Goal: Navigation & Orientation: Find specific page/section

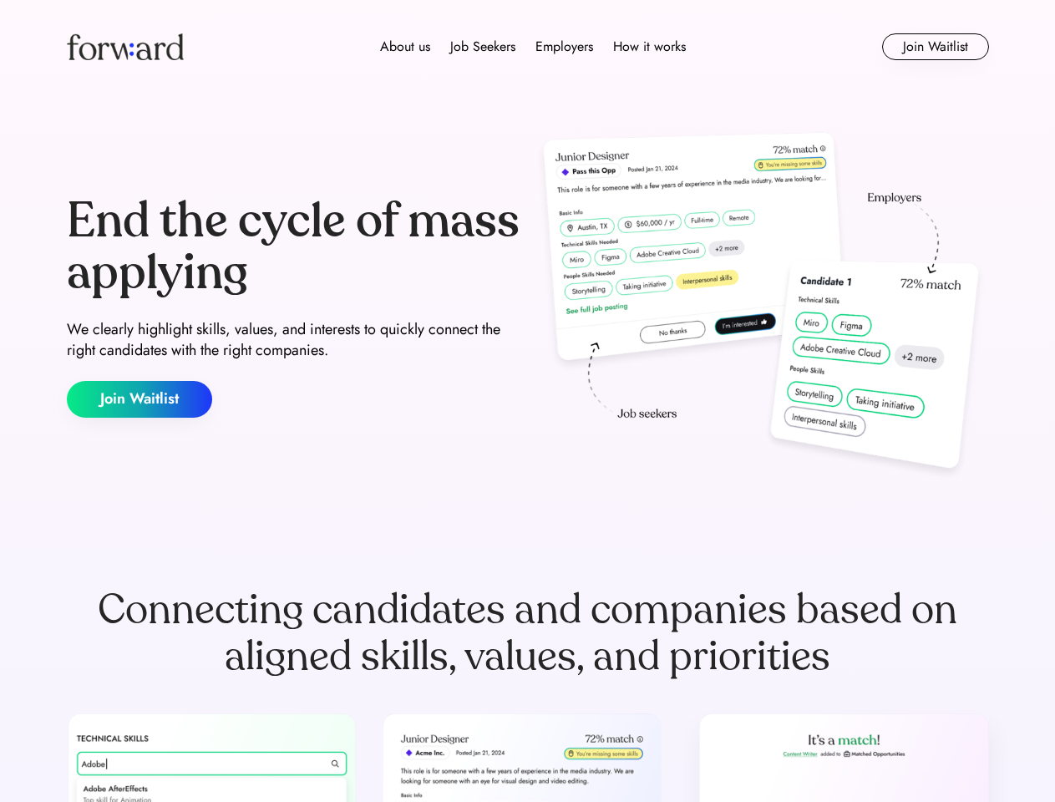
click at [527, 401] on div "End the cycle of mass applying We clearly highlight skills, values, and interes…" at bounding box center [528, 306] width 923 height 359
click at [528, 47] on div "About us Job Seekers Employers How it works" at bounding box center [533, 47] width 658 height 20
click at [125, 47] on img at bounding box center [125, 46] width 117 height 27
click at [533, 47] on div "About us Job Seekers Employers How it works" at bounding box center [533, 47] width 658 height 20
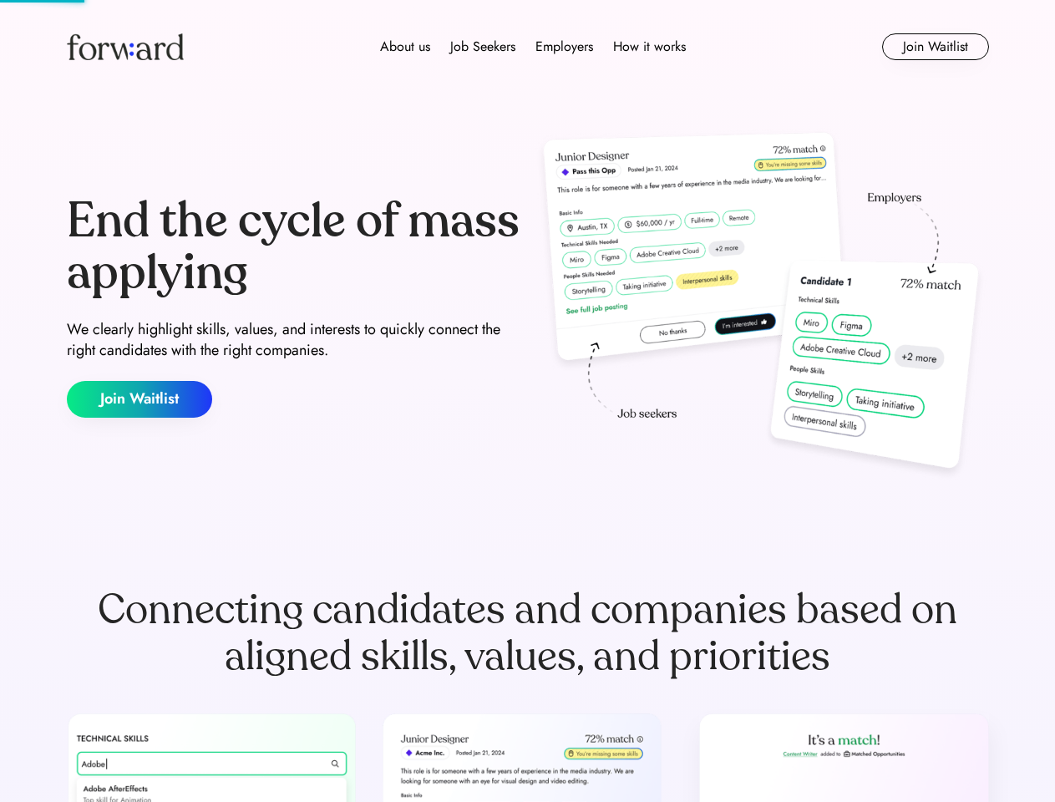
click at [405, 47] on div "About us" at bounding box center [405, 47] width 50 height 20
click at [483, 47] on div "Job Seekers" at bounding box center [482, 47] width 65 height 20
click at [564, 47] on div "Employers" at bounding box center [565, 47] width 58 height 20
